Goal: Use online tool/utility: Utilize a website feature to perform a specific function

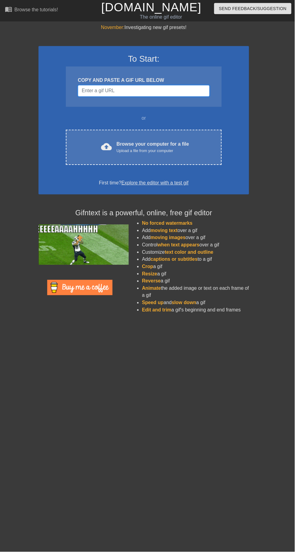
click at [159, 92] on input "Username" at bounding box center [146, 92] width 134 height 12
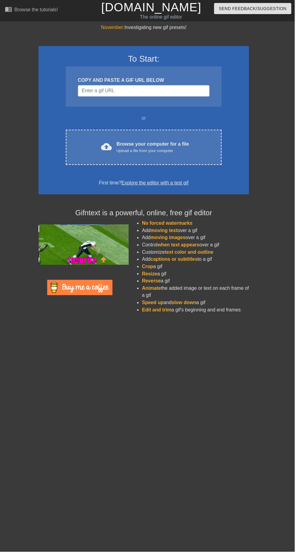
click at [166, 144] on div "Browse your computer for a file Upload a file from your computer" at bounding box center [156, 149] width 74 height 13
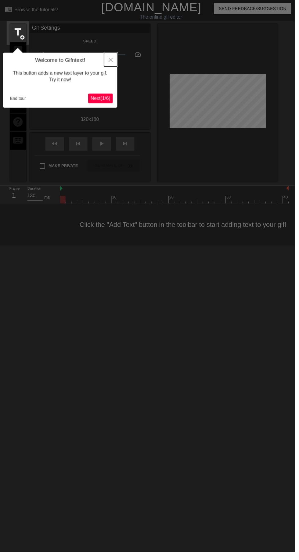
click at [107, 59] on button "Close" at bounding box center [112, 60] width 13 height 14
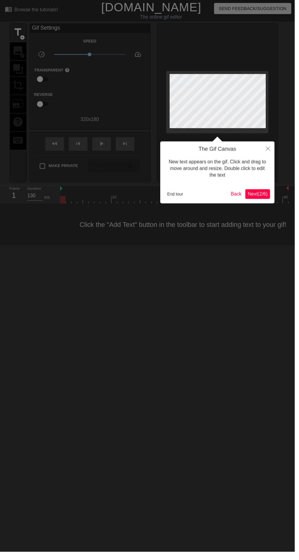
click at [174, 194] on button "End tour" at bounding box center [177, 196] width 21 height 9
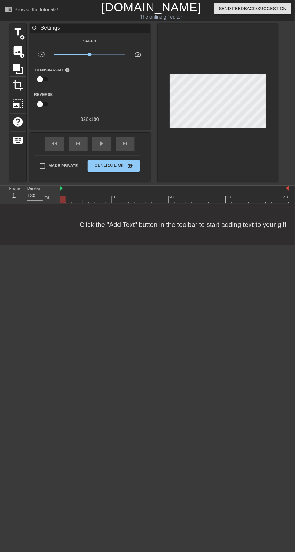
click at [20, 50] on span "image" at bounding box center [19, 52] width 12 height 12
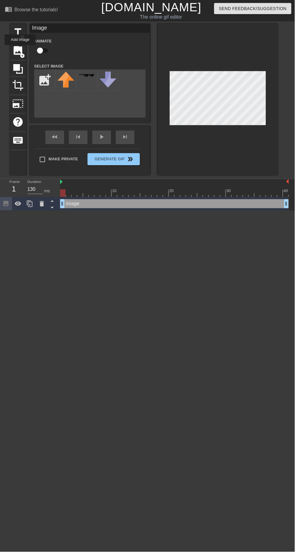
click at [39, 76] on input "file" at bounding box center [45, 81] width 21 height 21
type input "C:\fakepath\tumblr_199b0c82871bdc0f00396898aa03f6ef_c5db3796_500.png"
click at [58, 78] on img at bounding box center [66, 81] width 17 height 17
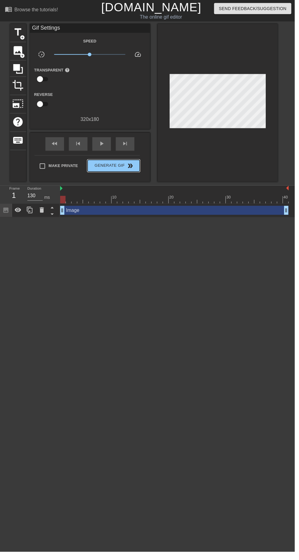
click at [124, 166] on span "Generate Gif double_arrow" at bounding box center [115, 168] width 48 height 7
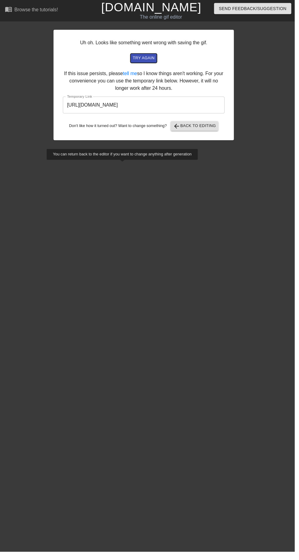
click at [151, 64] on button "try again" at bounding box center [146, 58] width 27 height 9
click at [199, 128] on span "arrow_back Back to Editing" at bounding box center [198, 127] width 44 height 7
